Goal: Information Seeking & Learning: Compare options

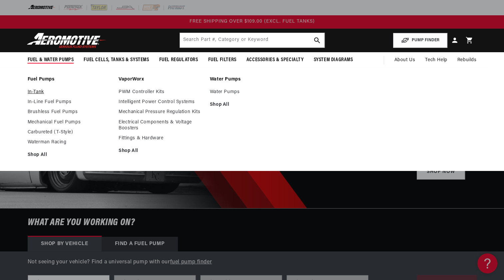
click at [39, 91] on link "In-Tank" at bounding box center [70, 92] width 85 height 6
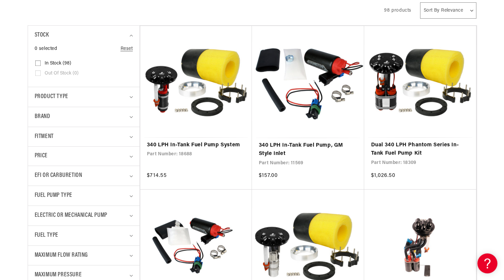
scroll to position [166, 0]
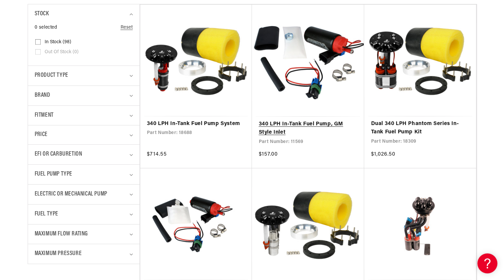
drag, startPoint x: 307, startPoint y: 60, endPoint x: 304, endPoint y: 61, distance: 3.6
click at [307, 120] on link "340 LPH In-Tank Fuel Pump, GM Style Inlet" at bounding box center [307, 128] width 99 height 17
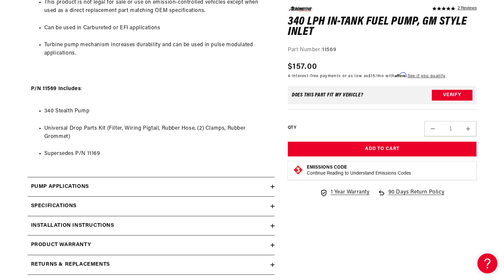
scroll to position [632, 0]
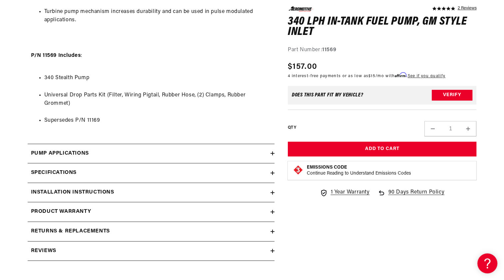
click at [270, 154] on icon at bounding box center [272, 153] width 4 height 4
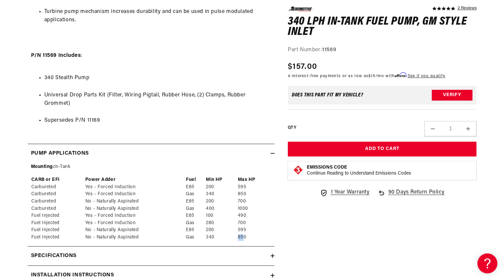
drag, startPoint x: 235, startPoint y: 239, endPoint x: 245, endPoint y: 238, distance: 9.7
click at [245, 238] on tr "Fuel Injected No - Naturally Aspirated Gas 340 850" at bounding box center [151, 237] width 240 height 7
drag, startPoint x: 245, startPoint y: 238, endPoint x: 319, endPoint y: 245, distance: 74.5
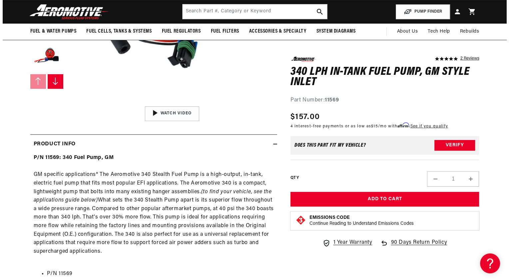
scroll to position [0, 0]
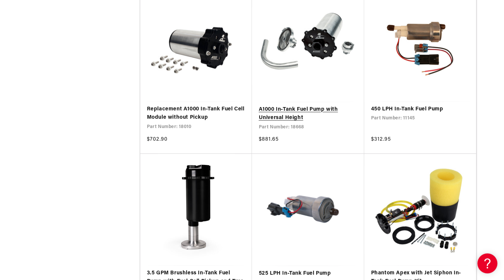
scroll to position [1032, 0]
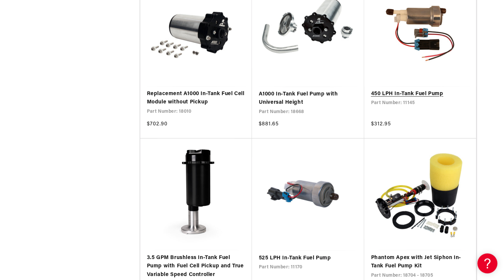
click at [418, 90] on link "450 LPH In-Tank Fuel Pump" at bounding box center [419, 94] width 99 height 9
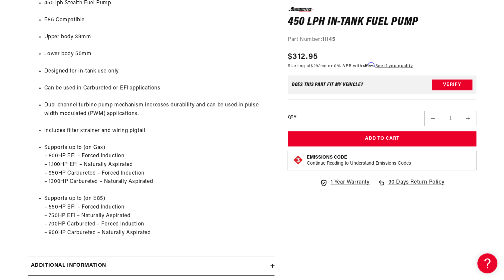
scroll to position [466, 0]
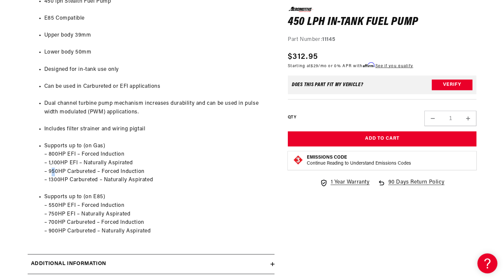
drag, startPoint x: 56, startPoint y: 171, endPoint x: 51, endPoint y: 174, distance: 5.5
click at [51, 174] on li "Supports up to (on Gas) – 800HP EFI – Forced Induction – 1,100HP EFI – Naturall…" at bounding box center [157, 163] width 227 height 43
click at [189, 166] on li "Supports up to (on Gas) – 800HP EFI – Forced Induction – 1,100HP EFI – Naturall…" at bounding box center [157, 163] width 227 height 43
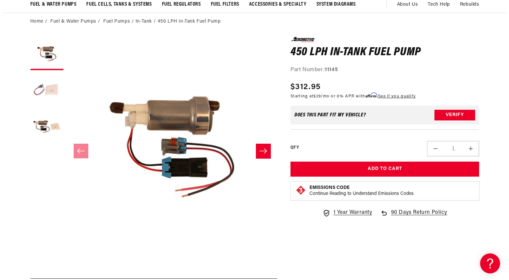
scroll to position [0, 0]
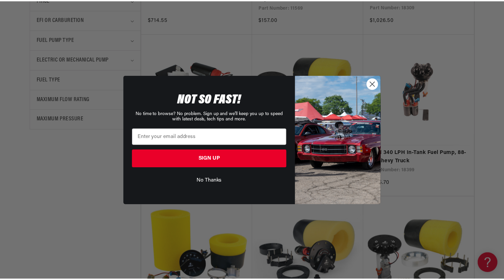
scroll to position [333, 0]
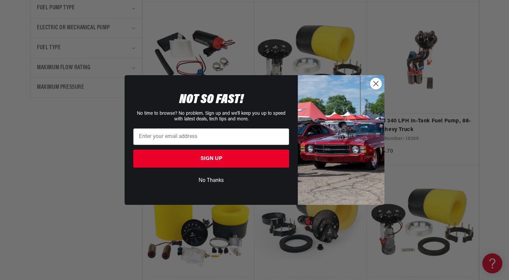
click at [374, 91] on img "POPUP Form" at bounding box center [341, 140] width 87 height 130
click at [375, 86] on circle "Close dialog" at bounding box center [375, 83] width 11 height 11
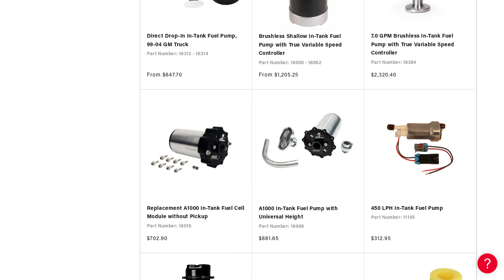
scroll to position [932, 0]
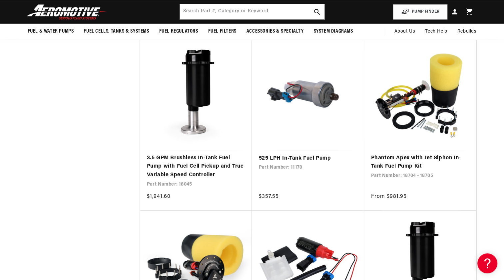
scroll to position [1132, 0]
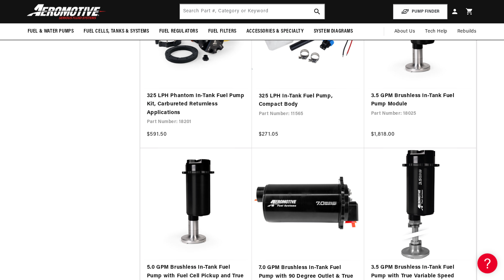
scroll to position [1364, 0]
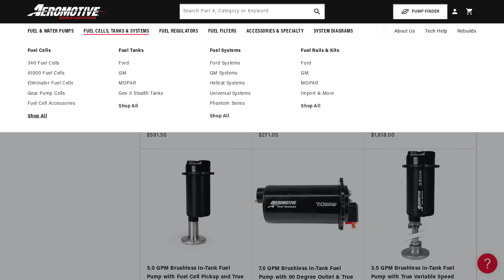
click at [44, 117] on link "Shop All" at bounding box center [70, 116] width 85 height 6
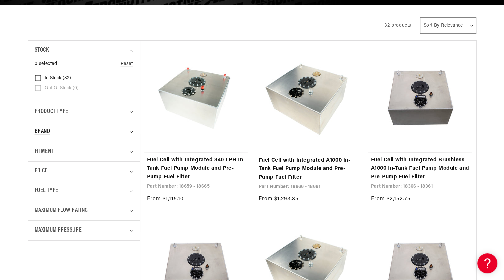
scroll to position [166, 0]
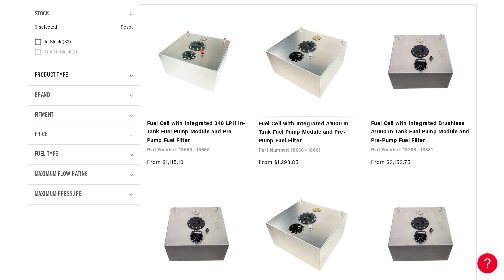
click at [100, 76] on div "Product type" at bounding box center [81, 76] width 93 height 10
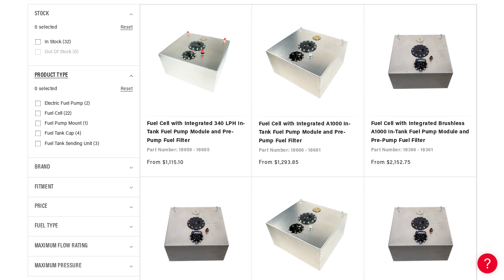
click at [128, 77] on summary "Product type" at bounding box center [84, 76] width 98 height 20
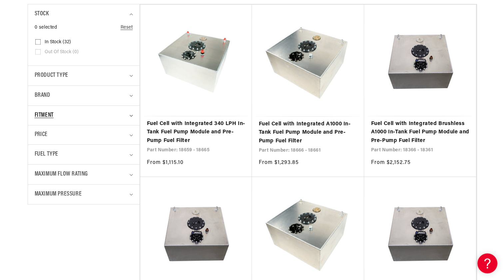
click at [83, 114] on div "Fitment" at bounding box center [81, 116] width 93 height 10
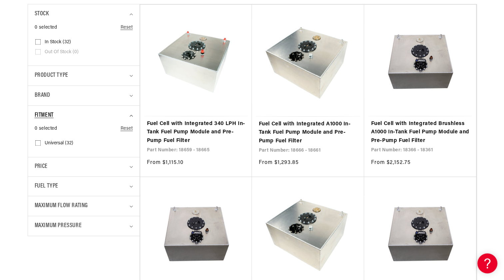
click at [84, 116] on div "Fitment" at bounding box center [81, 116] width 93 height 10
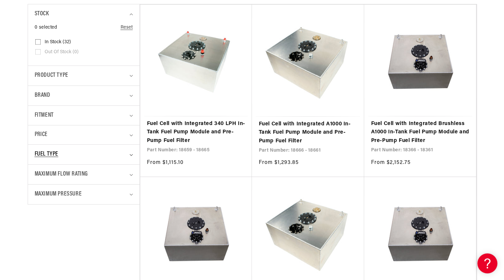
click at [79, 155] on div "Fuel Type" at bounding box center [81, 155] width 93 height 10
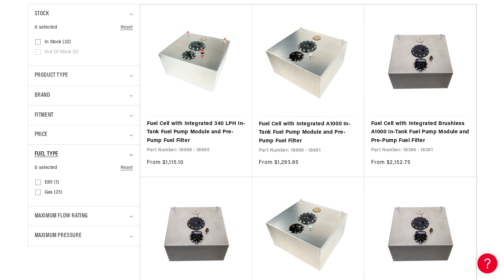
click at [79, 156] on div "Fuel Type" at bounding box center [81, 155] width 93 height 10
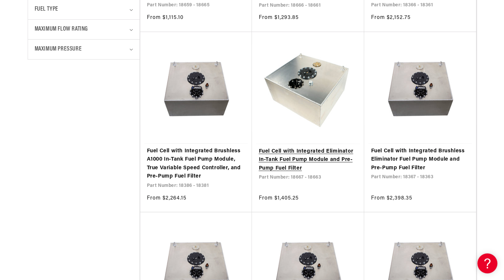
scroll to position [333, 0]
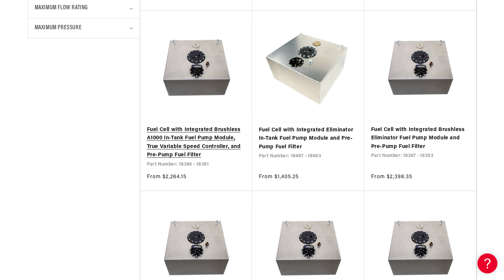
click at [218, 146] on link "Fuel Cell with Integrated Brushless A1000 In-Tank Fuel Pump Module, True Variab…" at bounding box center [196, 143] width 99 height 34
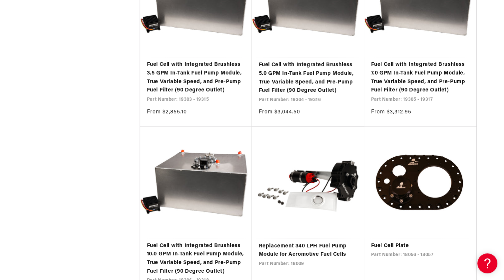
scroll to position [1165, 0]
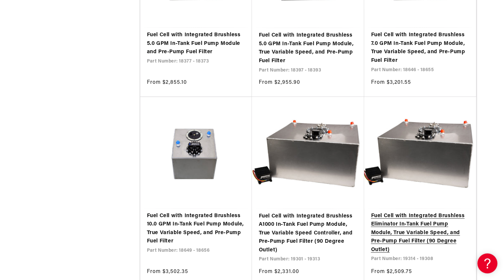
scroll to position [799, 0]
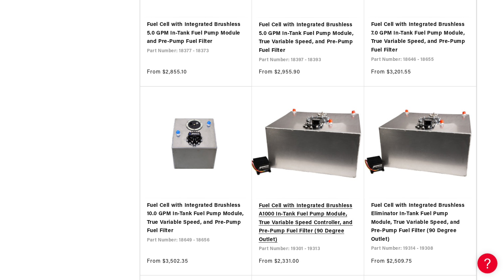
click at [314, 224] on link "Fuel Cell with Integrated Brushless A1000 In-Tank Fuel Pump Module, True Variab…" at bounding box center [307, 223] width 99 height 43
click at [319, 209] on link "Fuel Cell with Integrated Brushless A1000 In-Tank Fuel Pump Module, True Variab…" at bounding box center [307, 223] width 99 height 43
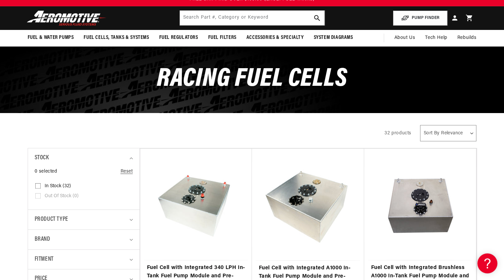
scroll to position [0, 0]
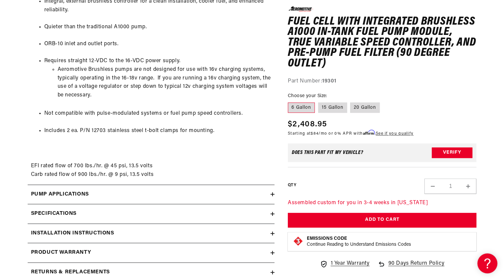
scroll to position [632, 0]
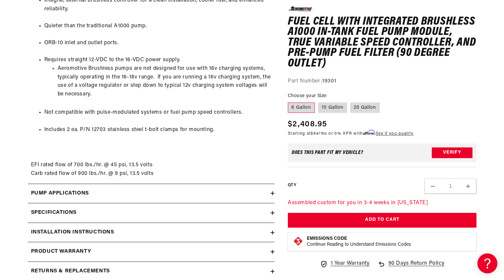
click at [180, 219] on summary "Specifications" at bounding box center [151, 212] width 247 height 19
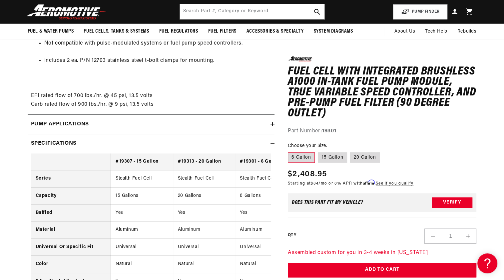
scroll to position [699, 0]
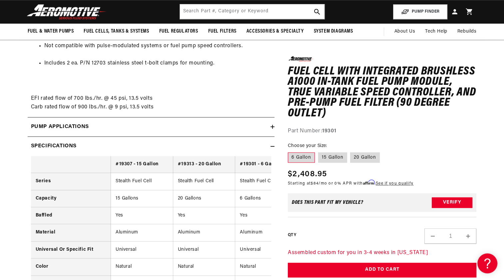
click at [200, 147] on div "Specifications" at bounding box center [149, 146] width 243 height 9
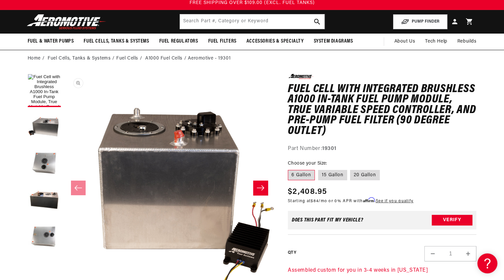
scroll to position [0, 0]
